Goal: Navigation & Orientation: Find specific page/section

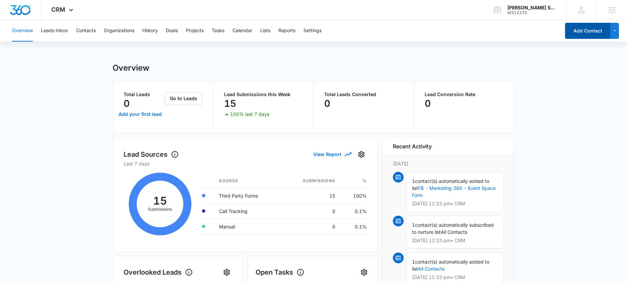
click at [583, 32] on button "Add Contact" at bounding box center [587, 31] width 45 height 16
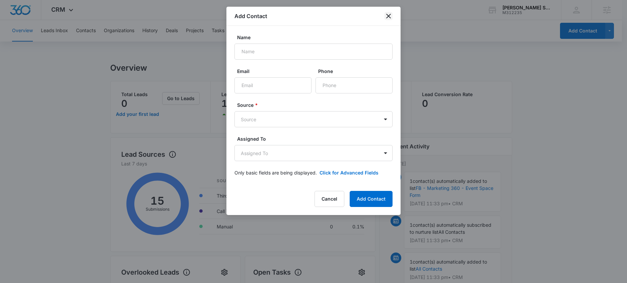
click at [388, 18] on icon "close" at bounding box center [389, 16] width 8 height 8
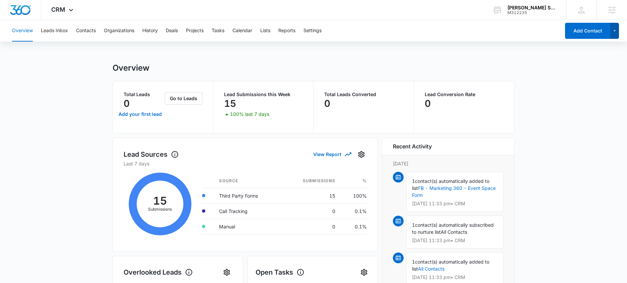
click at [616, 29] on icon "button" at bounding box center [615, 31] width 6 height 8
click at [618, 28] on button "button" at bounding box center [614, 31] width 9 height 16
click at [84, 32] on button "Contacts" at bounding box center [86, 30] width 20 height 21
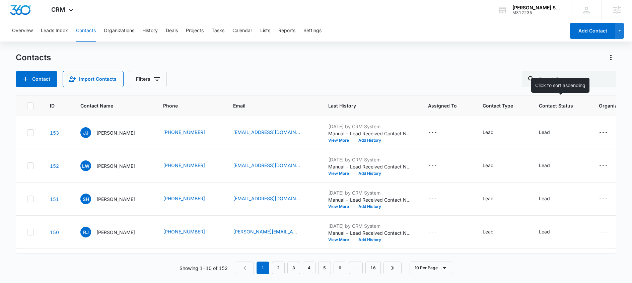
click at [569, 106] on span "Contact Status" at bounding box center [556, 105] width 34 height 7
click at [550, 131] on div "Lead" at bounding box center [550, 133] width 23 height 8
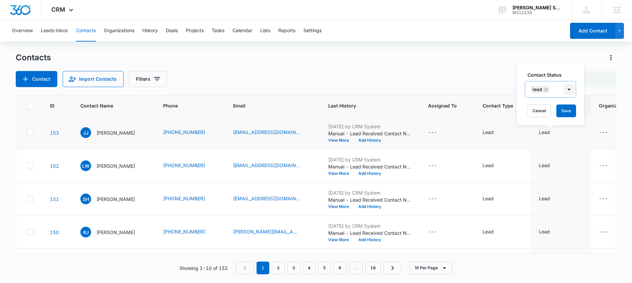
click at [573, 90] on div at bounding box center [569, 89] width 11 height 11
click at [471, 69] on div "Contacts Contact Import Contacts Filters" at bounding box center [316, 69] width 601 height 35
click at [503, 131] on icon "Contact Type - Lead - Select to Edit Field" at bounding box center [502, 133] width 8 height 8
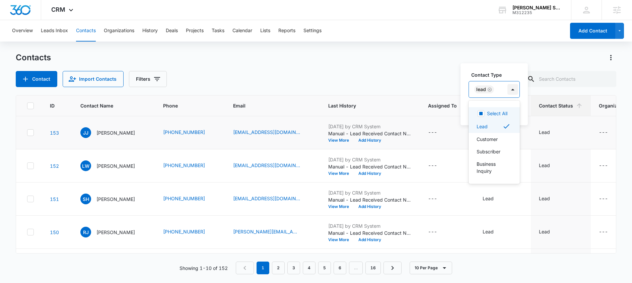
click at [513, 90] on div at bounding box center [512, 89] width 11 height 11
click at [482, 63] on div "Contact Type Select All, 1 of 5. 5 results available. Use Up and Down to choose…" at bounding box center [494, 94] width 67 height 62
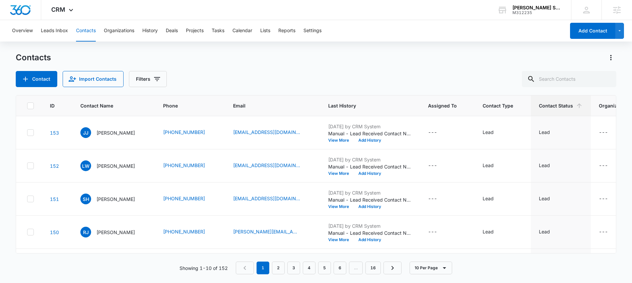
click at [448, 59] on div "Contacts" at bounding box center [316, 57] width 601 height 11
click at [64, 11] on span "CRM" at bounding box center [58, 9] width 14 height 7
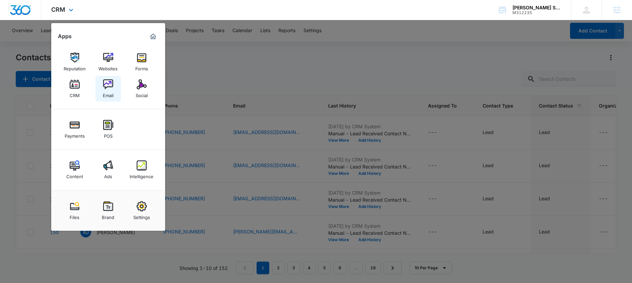
click at [112, 84] on img at bounding box center [108, 84] width 10 height 10
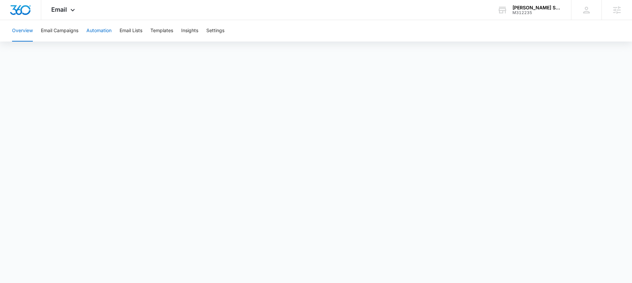
click at [95, 31] on button "Automation" at bounding box center [98, 30] width 25 height 21
click at [198, 31] on button "Insights" at bounding box center [189, 30] width 17 height 21
click at [62, 6] on div "Email Apps Reputation Websites Forms CRM Email Social Payments POS Content Ads …" at bounding box center [64, 10] width 46 height 20
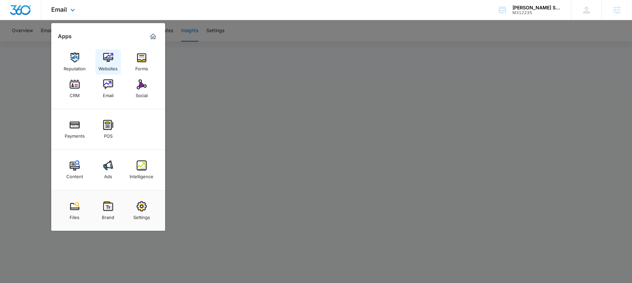
click at [107, 58] on img at bounding box center [108, 58] width 10 height 10
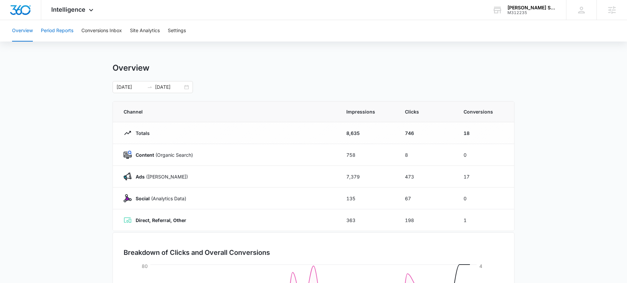
click at [60, 33] on button "Period Reports" at bounding box center [57, 30] width 32 height 21
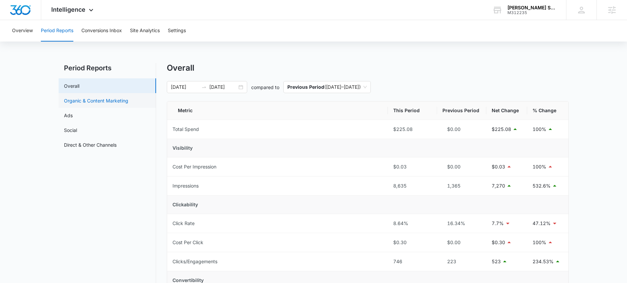
click at [95, 99] on link "Organic & Content Marketing" at bounding box center [96, 100] width 64 height 7
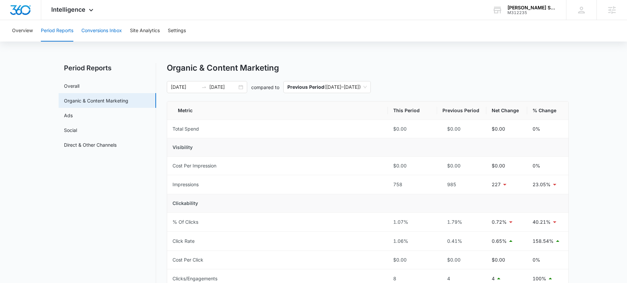
click at [115, 34] on button "Conversions Inbox" at bounding box center [101, 30] width 41 height 21
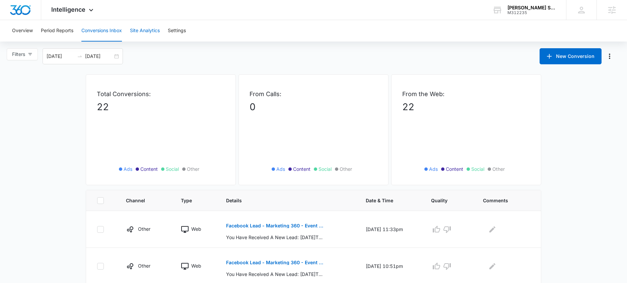
click at [159, 29] on button "Site Analytics" at bounding box center [145, 30] width 30 height 21
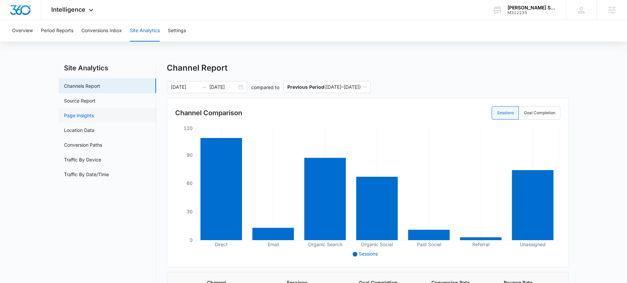
click at [93, 116] on link "Page Insights" at bounding box center [79, 115] width 30 height 7
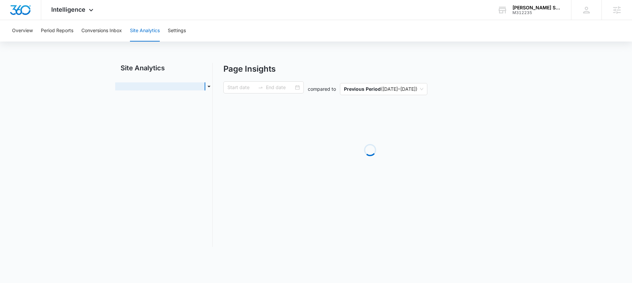
type input "[DATE]"
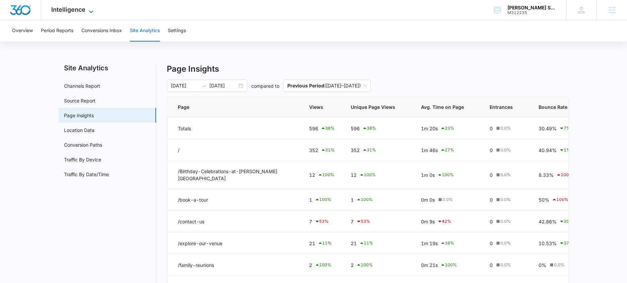
click at [91, 8] on icon at bounding box center [91, 12] width 8 height 8
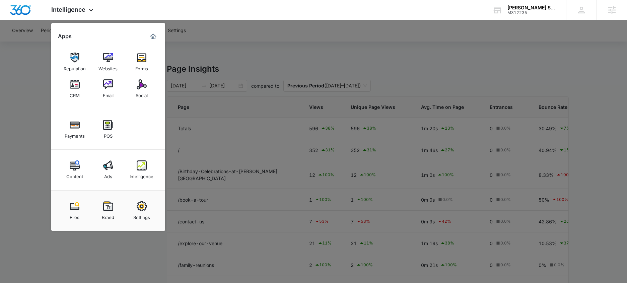
click at [10, 139] on div at bounding box center [313, 141] width 627 height 283
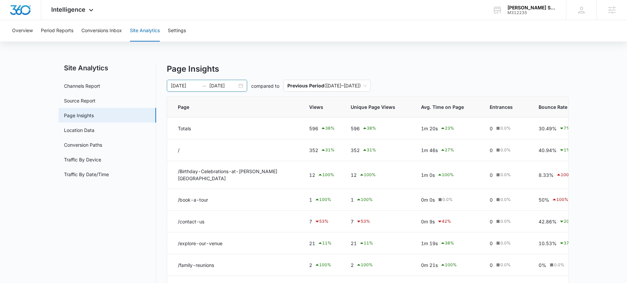
click at [240, 87] on div "08/09/2025 09/08/2025" at bounding box center [207, 86] width 80 height 12
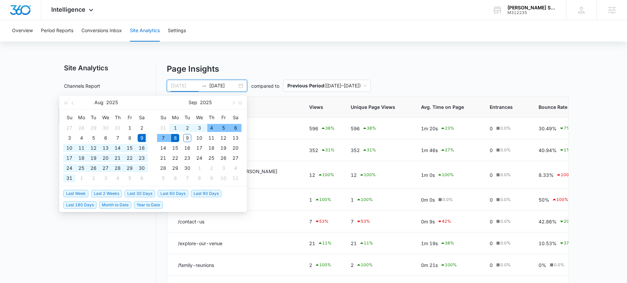
type input "[DATE]"
click at [492, 74] on p "Page Insights" at bounding box center [368, 69] width 402 height 12
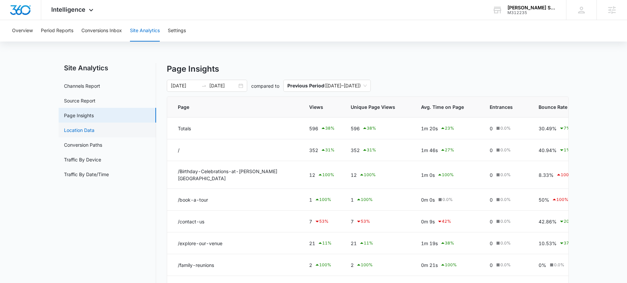
click at [77, 128] on link "Location Data" at bounding box center [79, 130] width 30 height 7
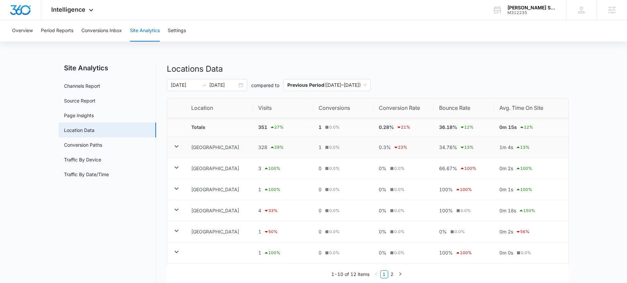
click at [174, 147] on icon at bounding box center [176, 146] width 8 height 8
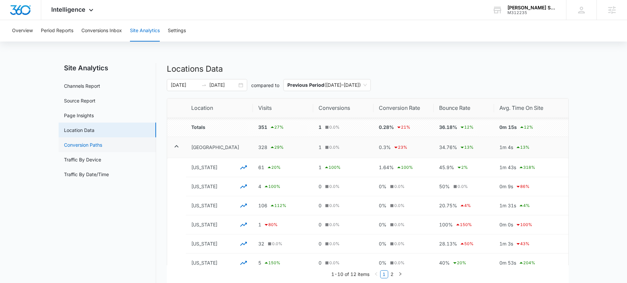
click at [87, 141] on link "Conversion Paths" at bounding box center [83, 144] width 38 height 7
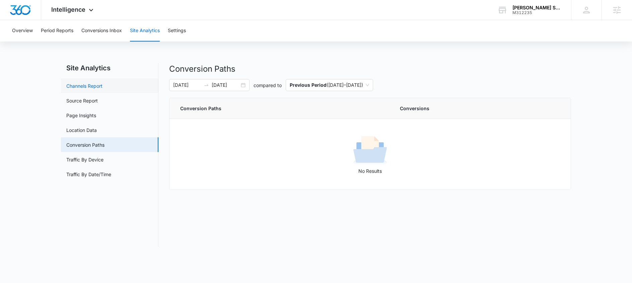
click at [72, 87] on link "Channels Report" at bounding box center [84, 85] width 36 height 7
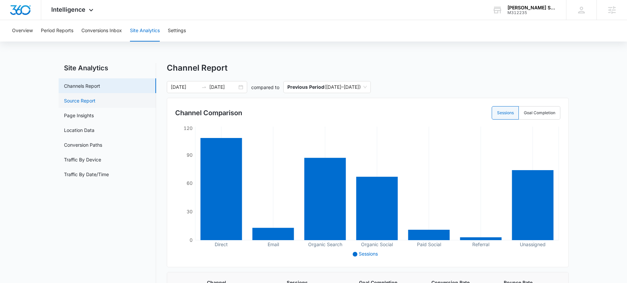
click at [87, 104] on link "Source Report" at bounding box center [79, 100] width 31 height 7
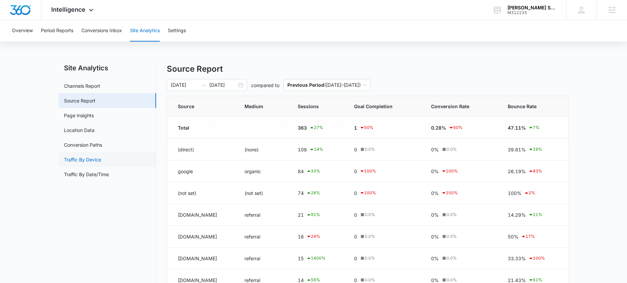
click at [92, 157] on link "Traffic By Device" at bounding box center [82, 159] width 37 height 7
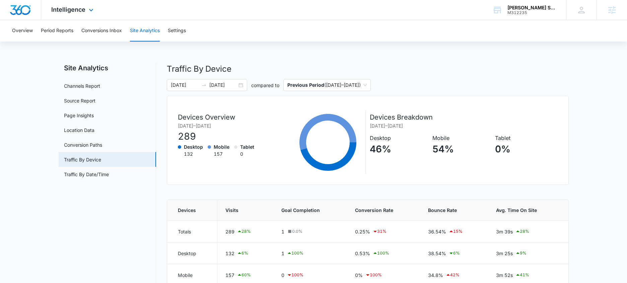
click at [64, 4] on div "Intelligence Apps Reputation Websites Forms CRM Email Social Payments POS Conte…" at bounding box center [73, 10] width 64 height 20
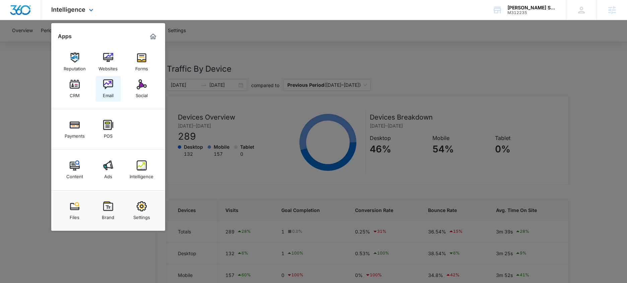
click at [115, 87] on link "Email" at bounding box center [107, 88] width 25 height 25
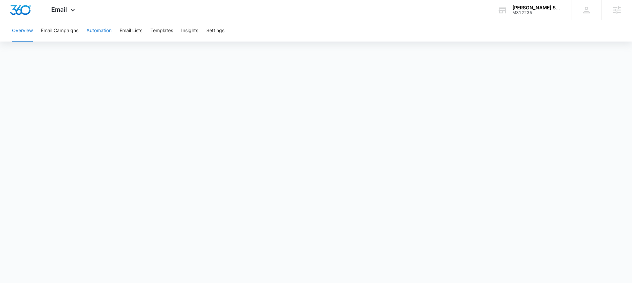
click at [103, 32] on button "Automation" at bounding box center [98, 30] width 25 height 21
click at [62, 34] on button "Email Campaigns" at bounding box center [60, 30] width 38 height 21
click at [164, 29] on button "Templates" at bounding box center [161, 30] width 23 height 21
click at [101, 32] on button "Automation" at bounding box center [98, 30] width 25 height 21
click at [71, 11] on icon at bounding box center [73, 12] width 8 height 8
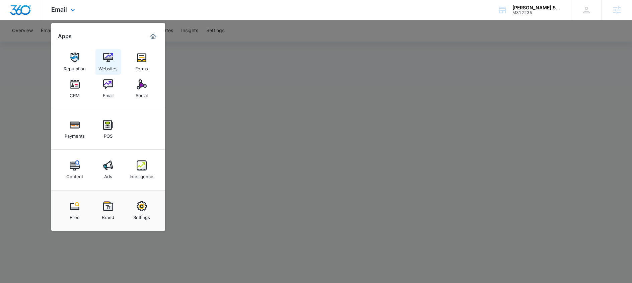
click at [108, 55] on img at bounding box center [108, 58] width 10 height 10
